Goal: Task Accomplishment & Management: Manage account settings

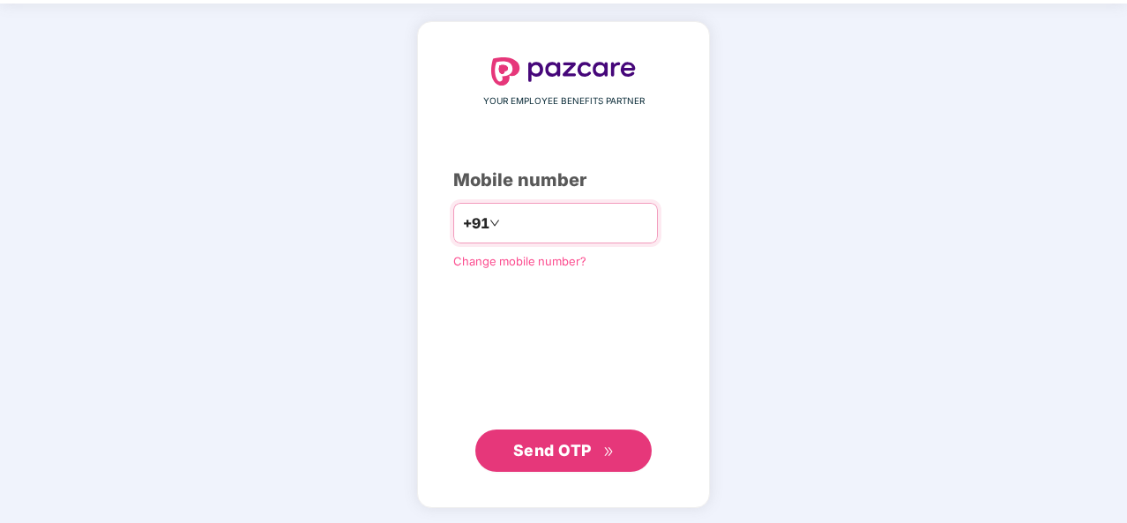
type input "**********"
click at [538, 441] on span "Send OTP" at bounding box center [552, 450] width 79 height 19
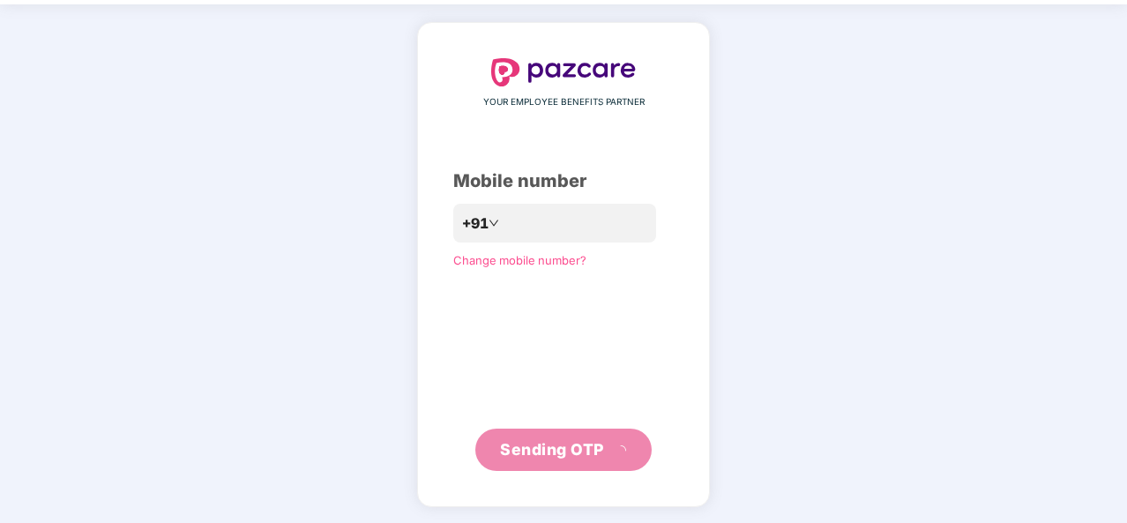
scroll to position [51, 0]
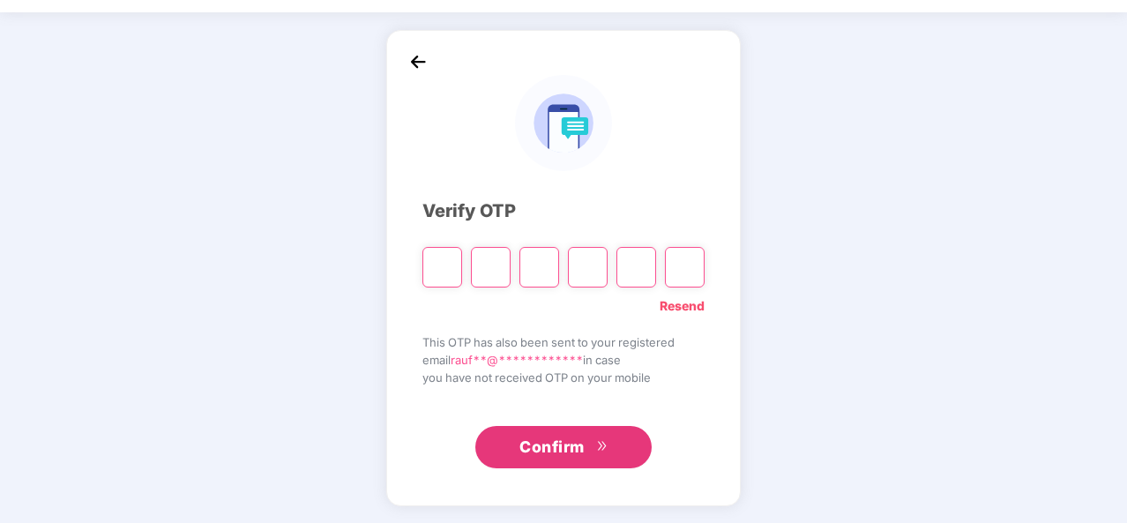
paste input "*"
type input "*"
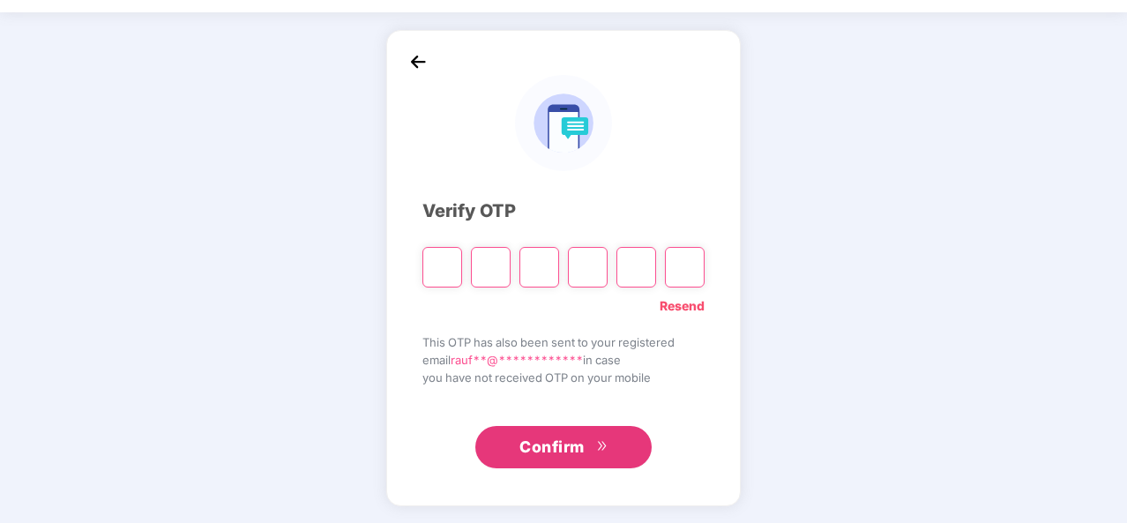
type input "*"
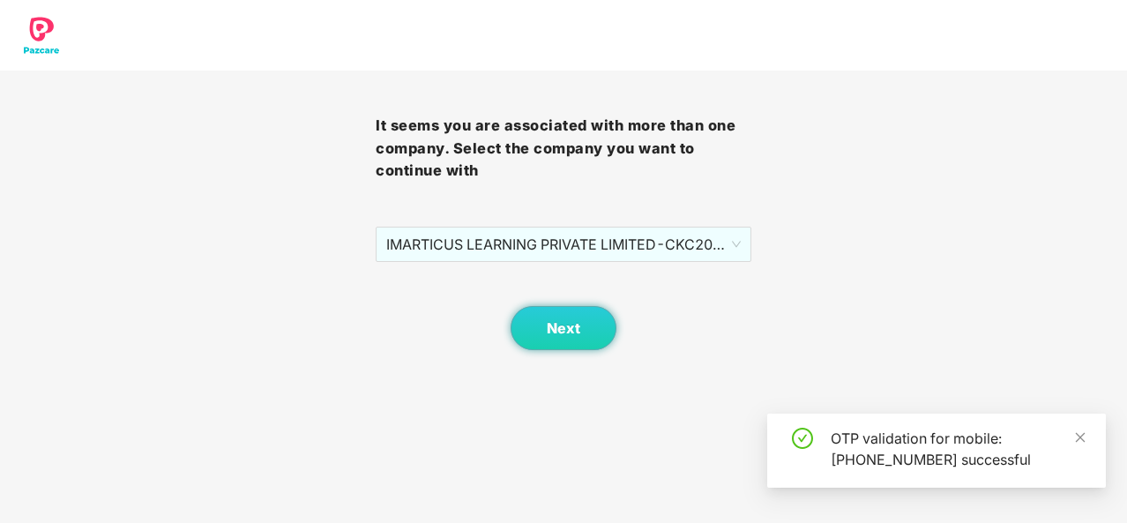
scroll to position [0, 0]
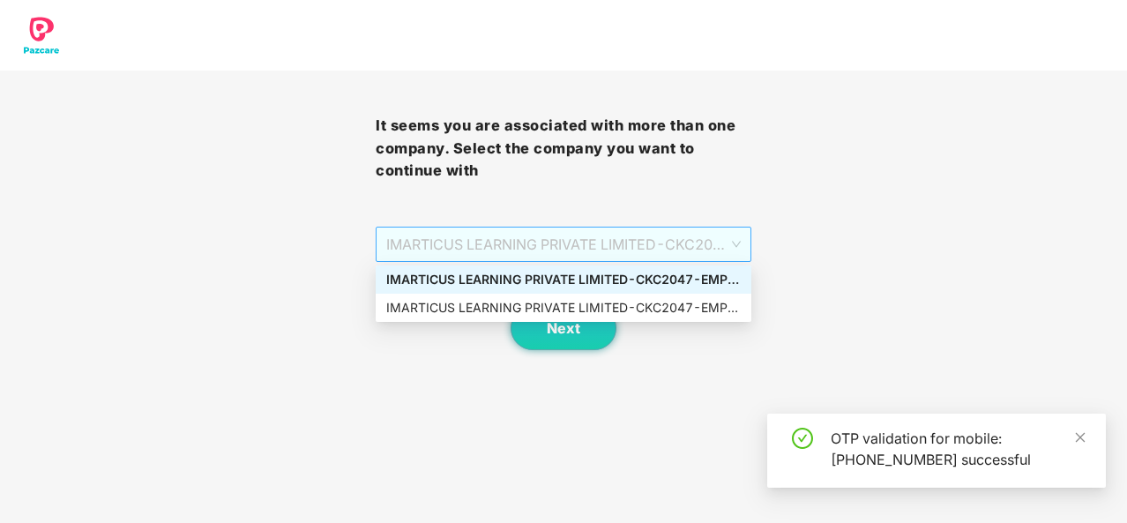
click at [566, 242] on span "IMARTICUS LEARNING PRIVATE LIMITED - CKC2047 - EMPLOYEE" at bounding box center [563, 245] width 355 height 34
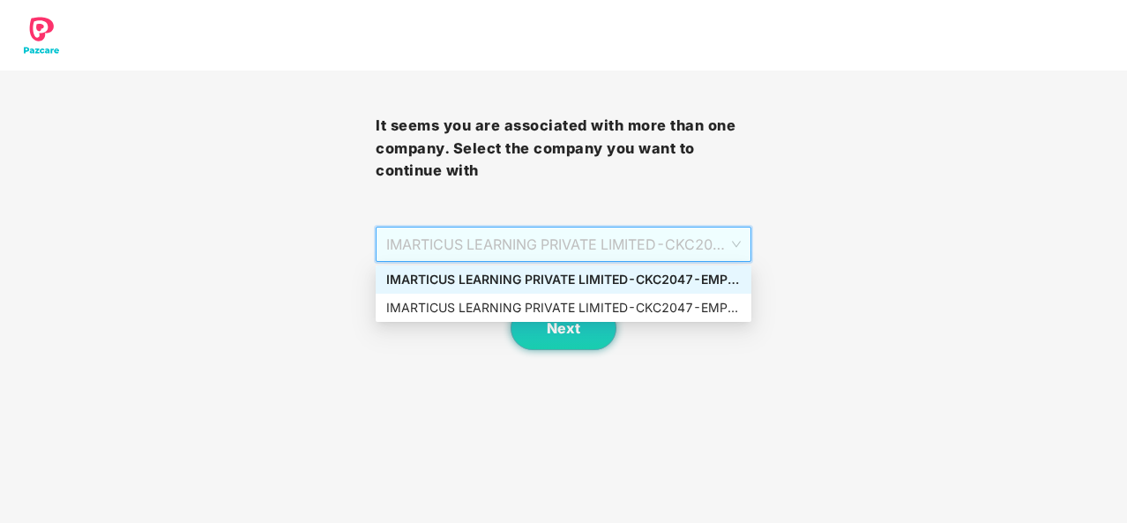
click at [576, 283] on div "IMARTICUS LEARNING PRIVATE LIMITED - CKC2047 - EMPLOYEE" at bounding box center [563, 279] width 355 height 19
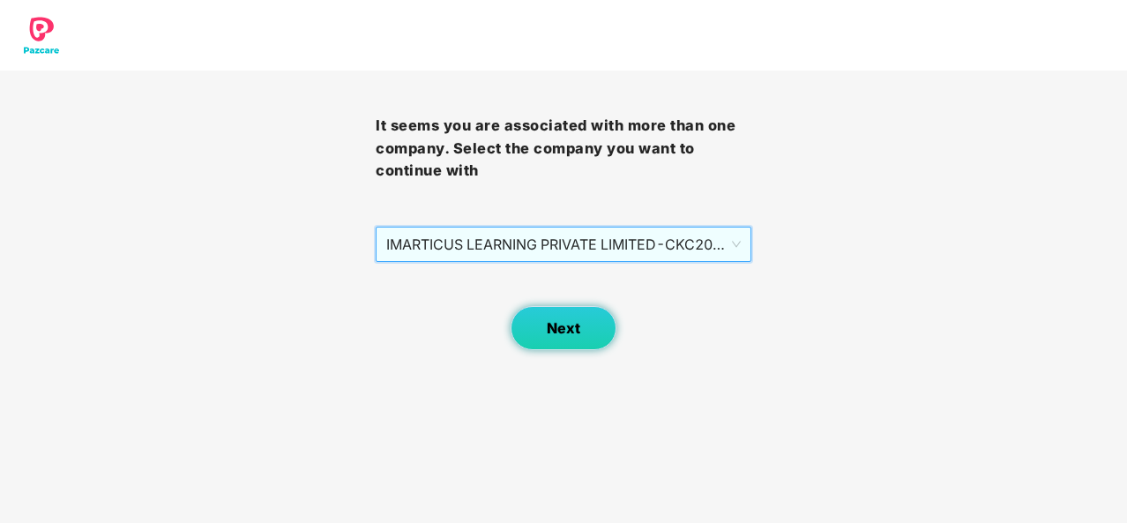
click at [573, 334] on span "Next" at bounding box center [564, 328] width 34 height 17
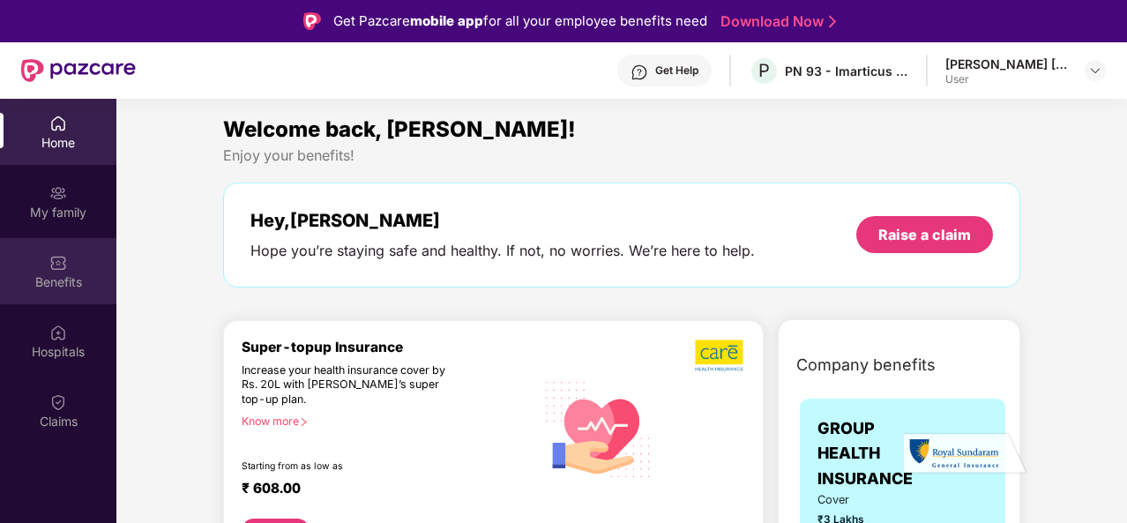
click at [68, 257] on div "Benefits" at bounding box center [58, 271] width 116 height 66
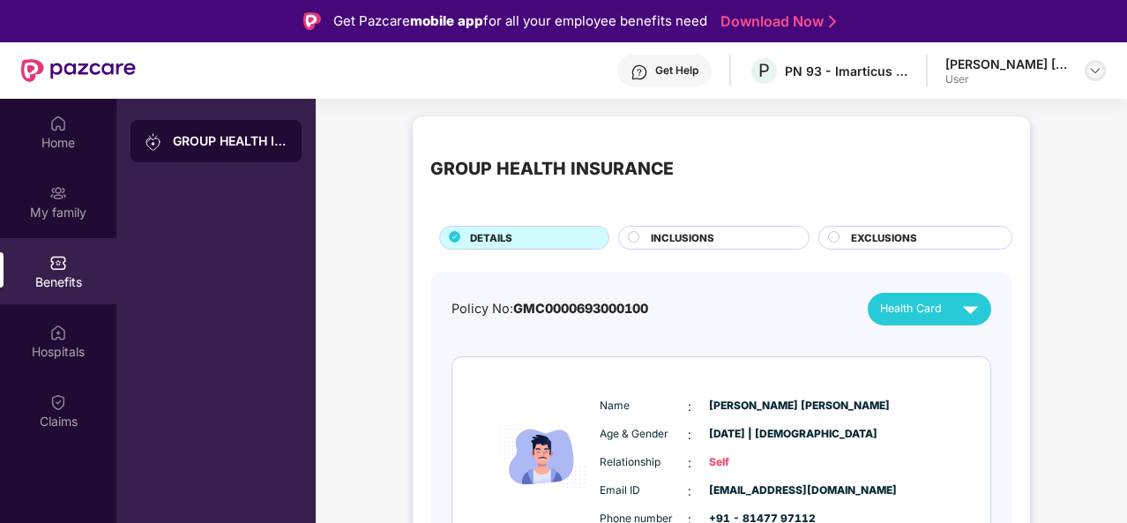
click at [1090, 69] on img at bounding box center [1096, 71] width 14 height 14
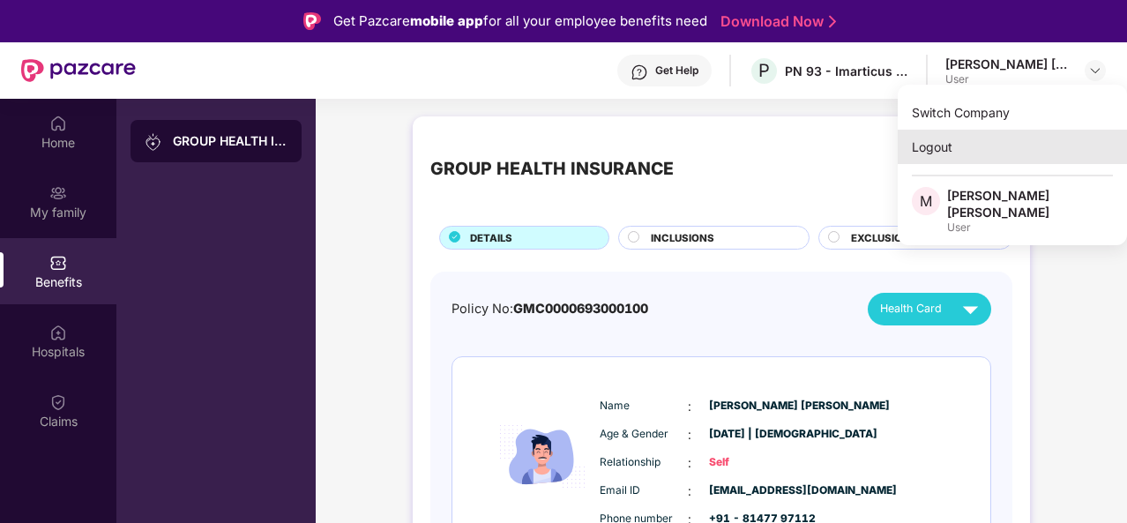
click at [985, 144] on div "Logout" at bounding box center [1012, 147] width 229 height 34
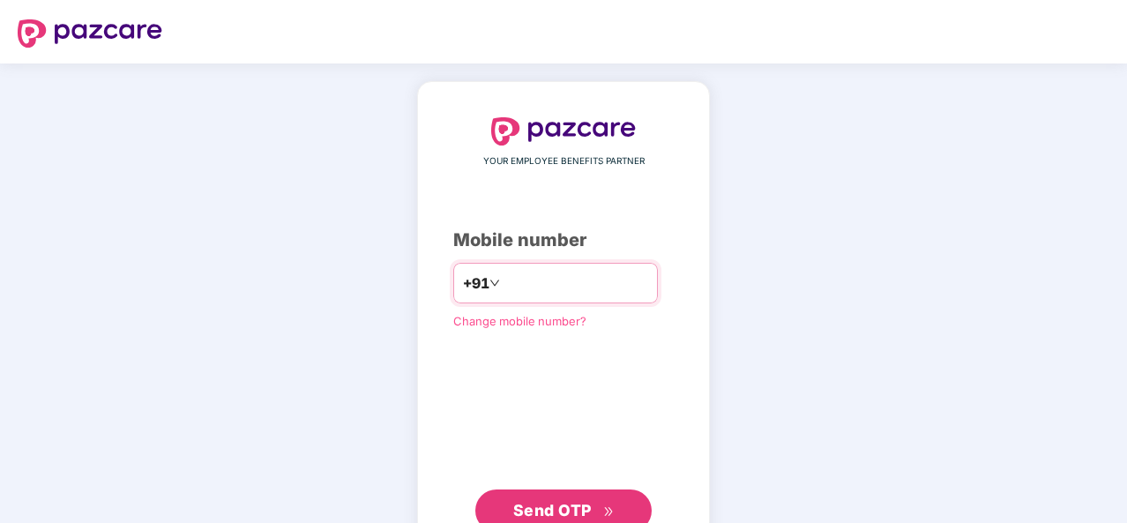
click at [547, 273] on input "number" at bounding box center [576, 283] width 145 height 28
type input "**********"
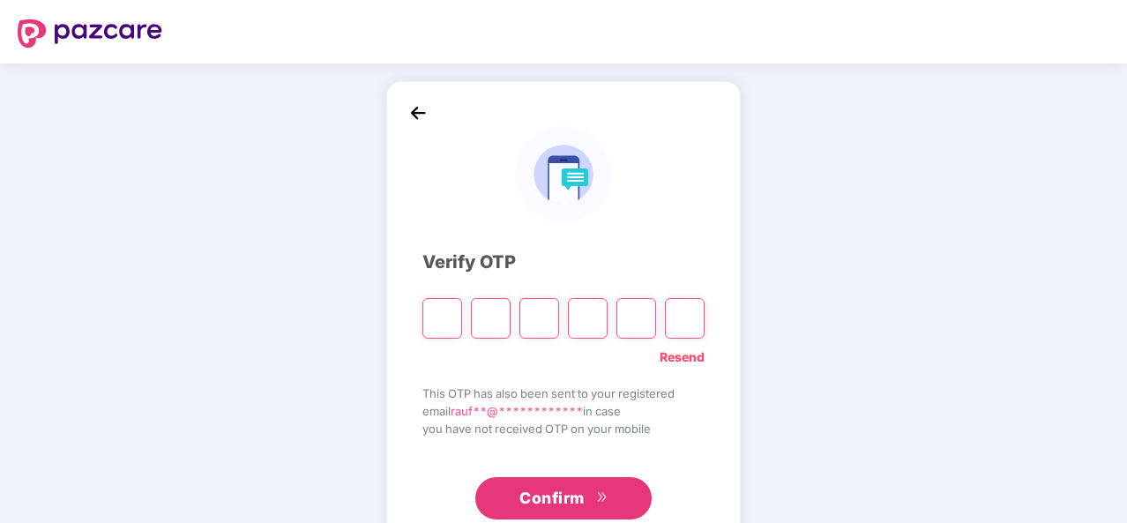
paste input "*"
type input "*"
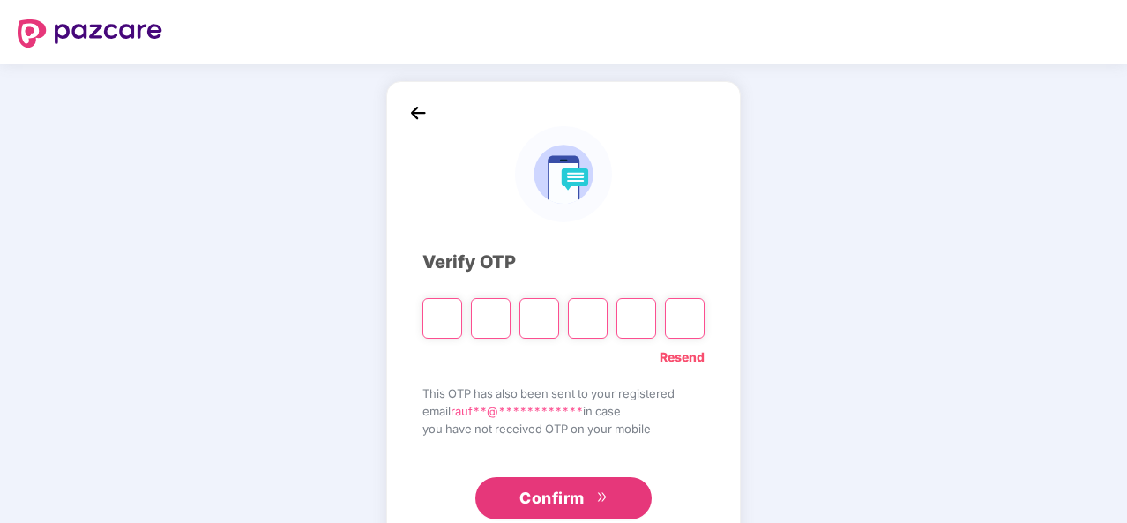
type input "*"
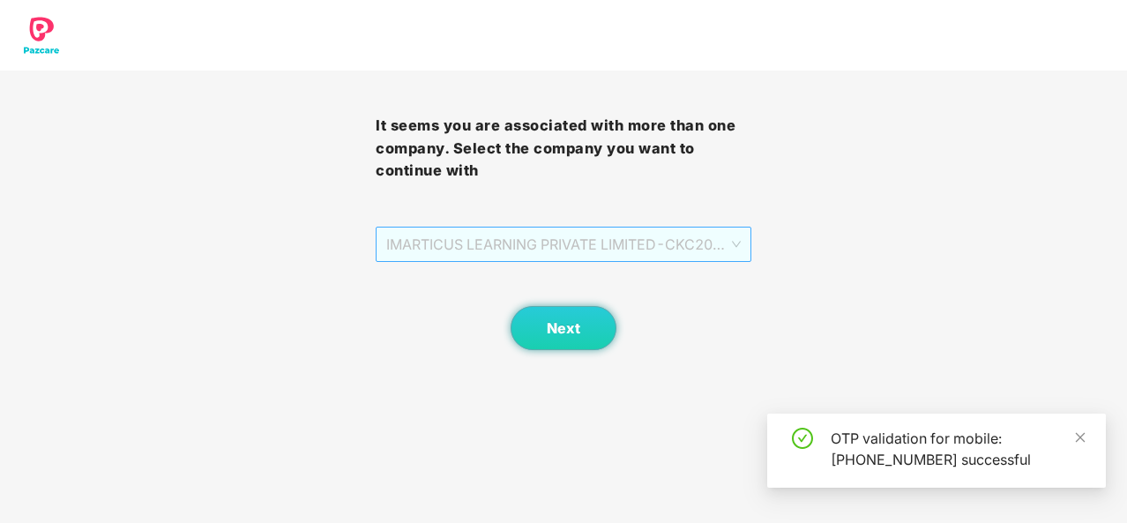
click at [562, 251] on span "IMARTICUS LEARNING PRIVATE LIMITED - CKC2047 - EMPLOYEE" at bounding box center [563, 245] width 355 height 34
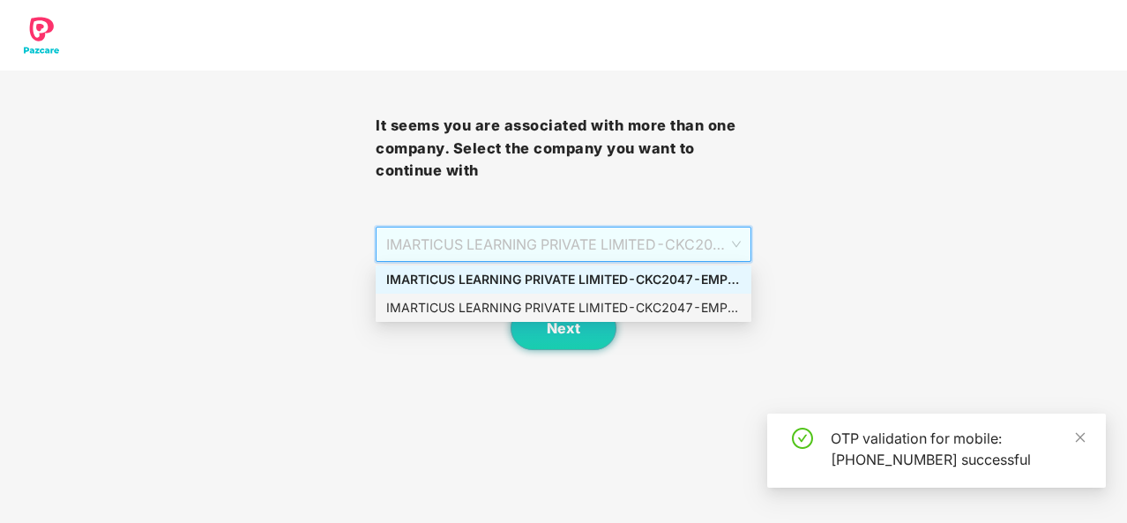
click at [552, 309] on div "IMARTICUS LEARNING PRIVATE LIMITED - CKC2047 - EMPLOYEE" at bounding box center [563, 307] width 355 height 19
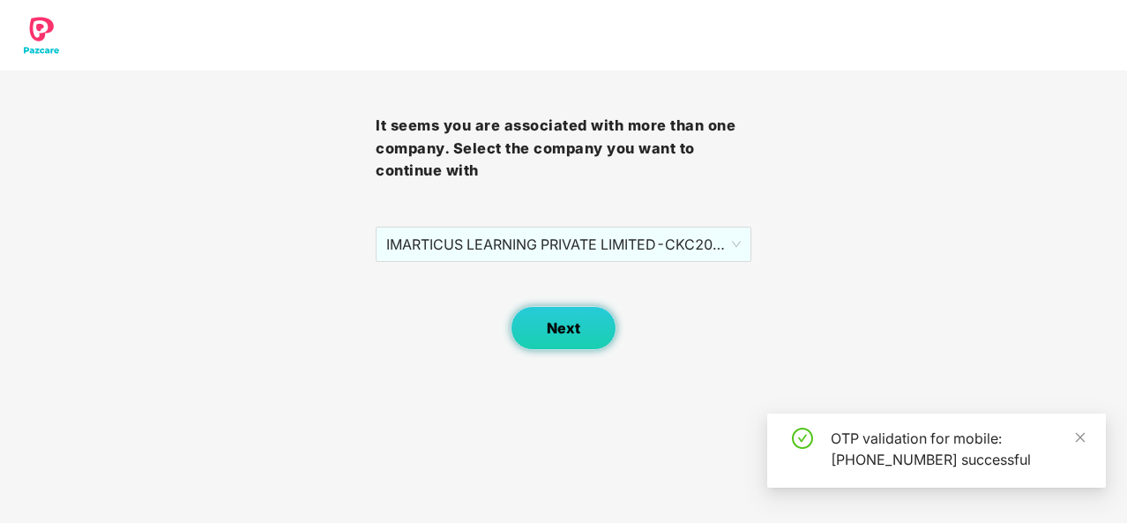
click at [564, 330] on span "Next" at bounding box center [564, 328] width 34 height 17
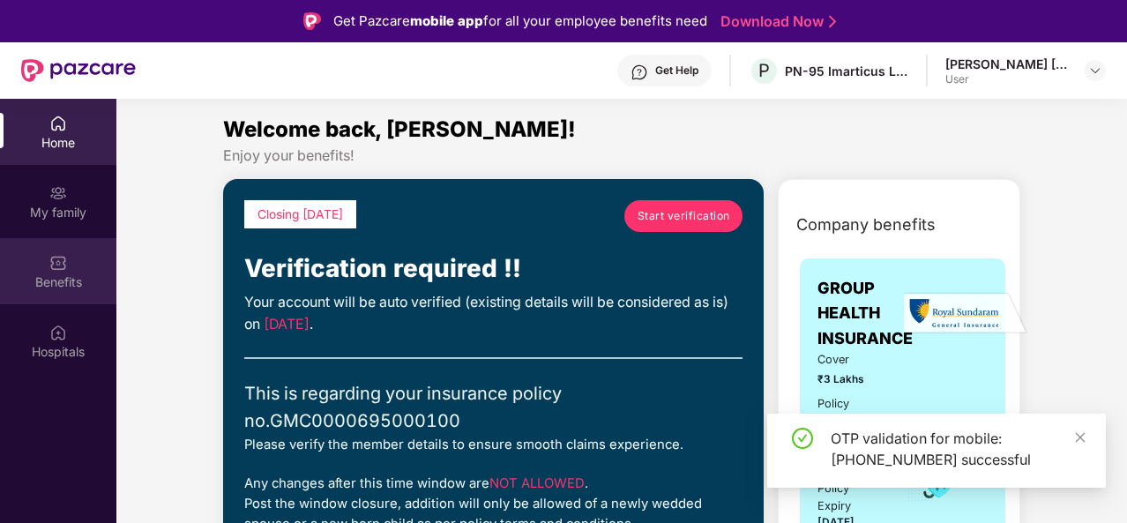
click at [101, 255] on div "Benefits" at bounding box center [58, 271] width 116 height 66
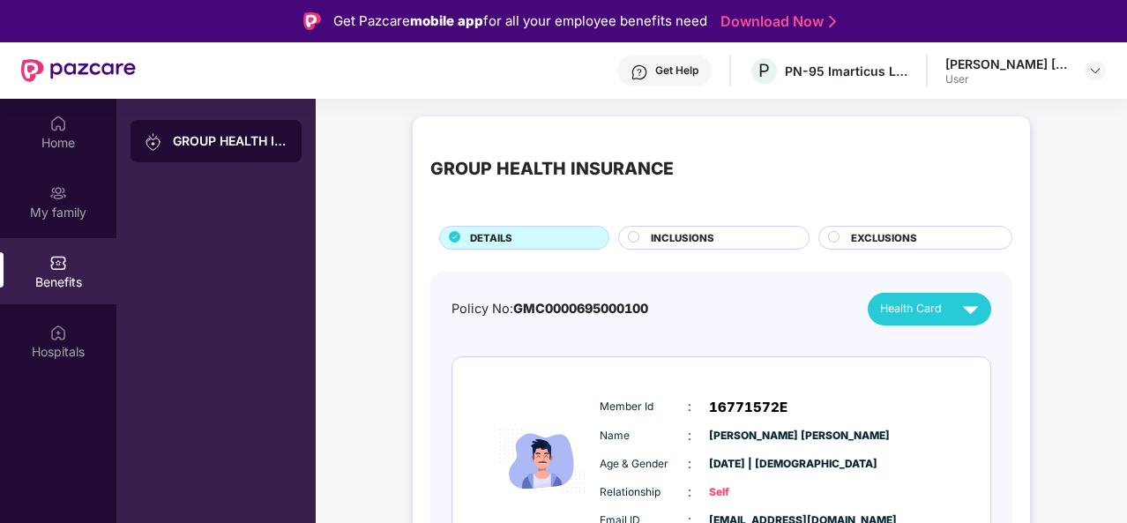
click at [746, 156] on div "GROUP HEALTH INSURANCE" at bounding box center [721, 169] width 582 height 71
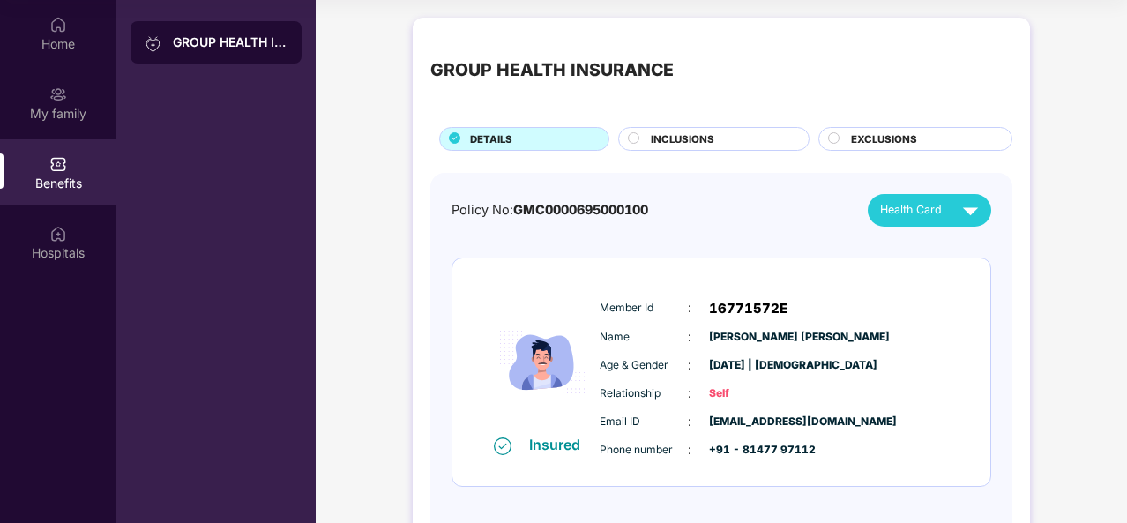
click at [892, 213] on span "Health Card" at bounding box center [911, 210] width 62 height 18
click at [909, 247] on div "[PERSON_NAME] [PERSON_NAME]" at bounding box center [965, 249] width 220 height 19
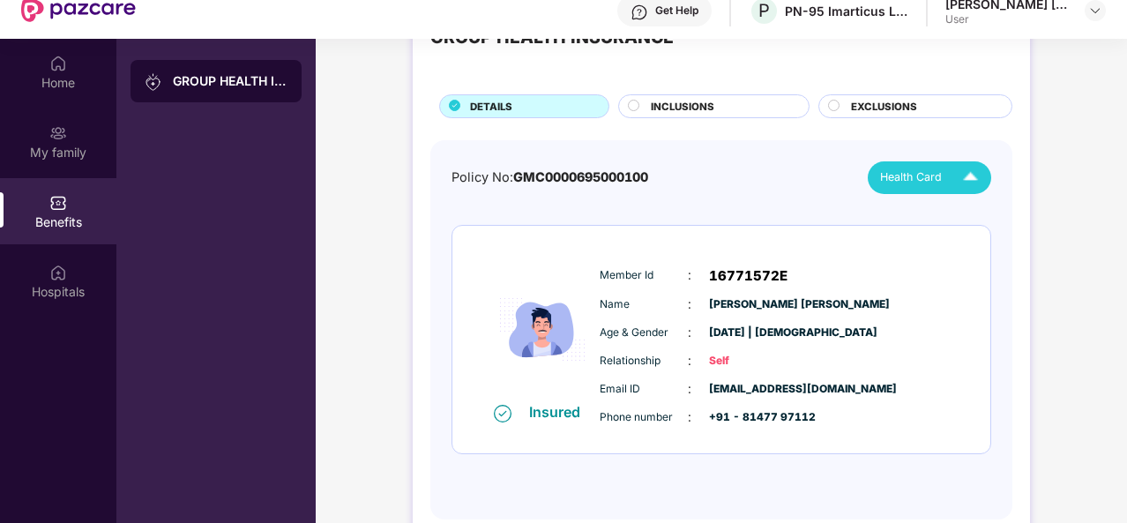
scroll to position [99, 0]
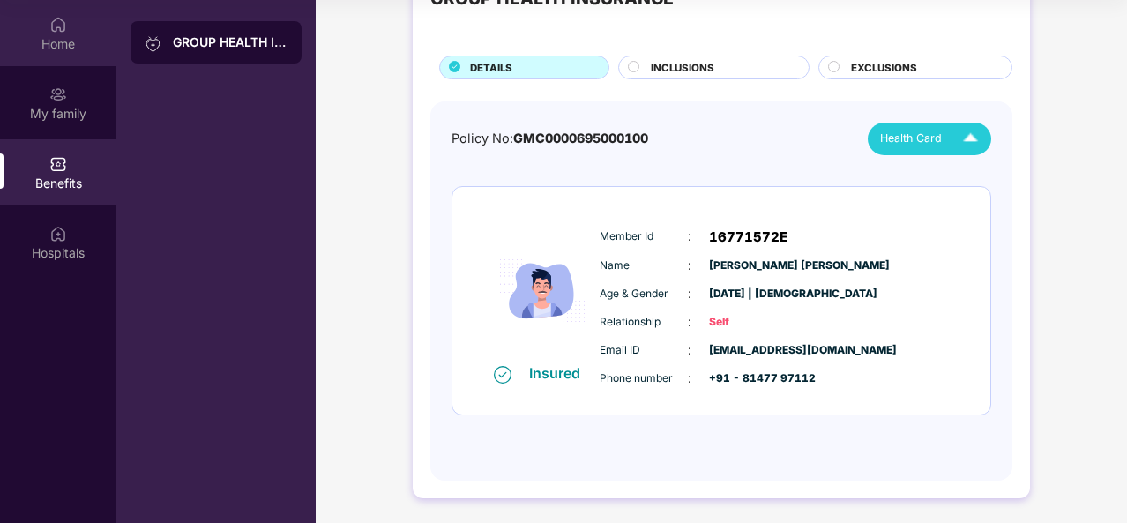
click at [63, 43] on div "Home" at bounding box center [58, 44] width 116 height 18
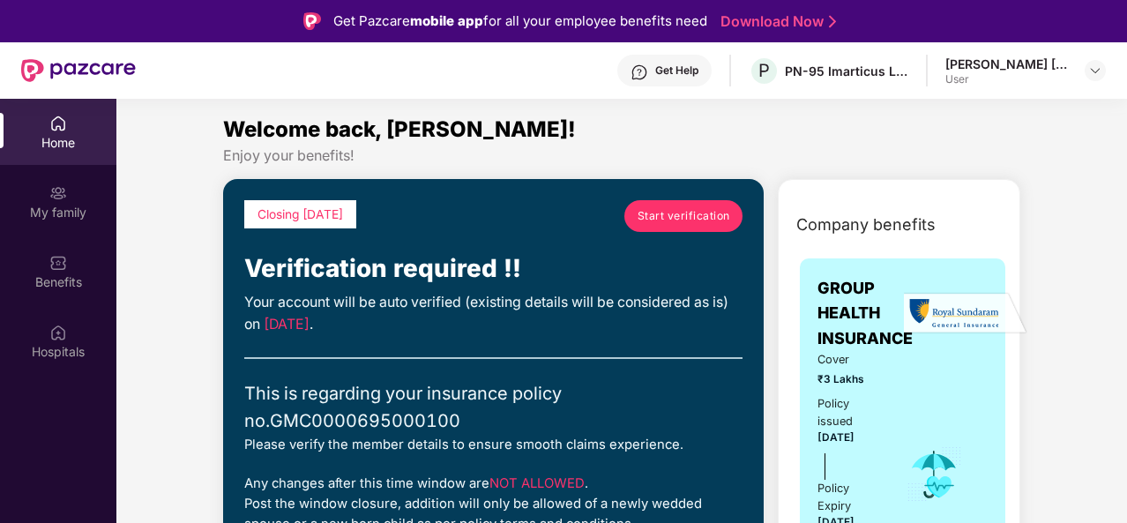
scroll to position [176, 0]
